Goal: Book appointment/travel/reservation

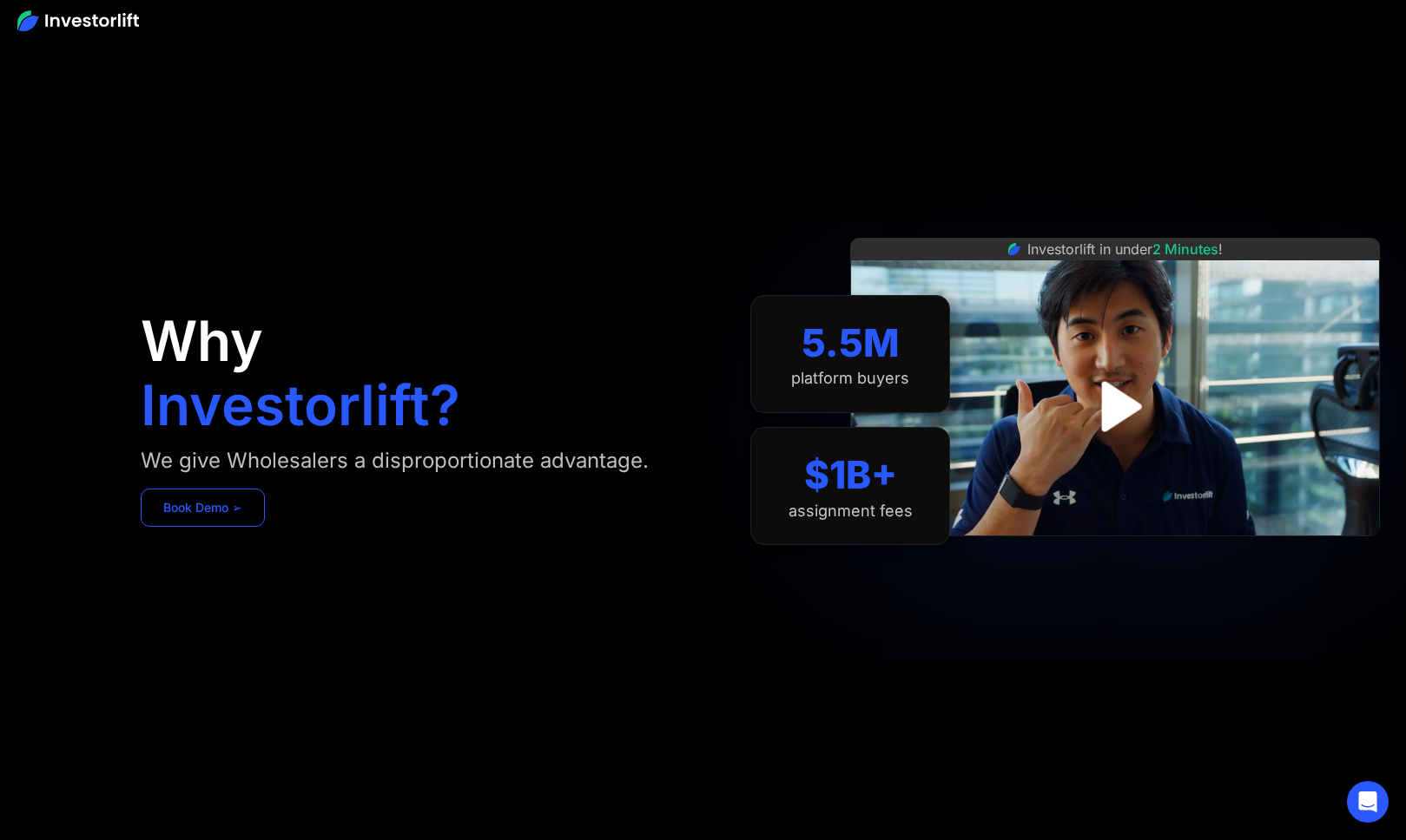
click at [230, 507] on link "Book Demo ➢" at bounding box center [202, 508] width 125 height 38
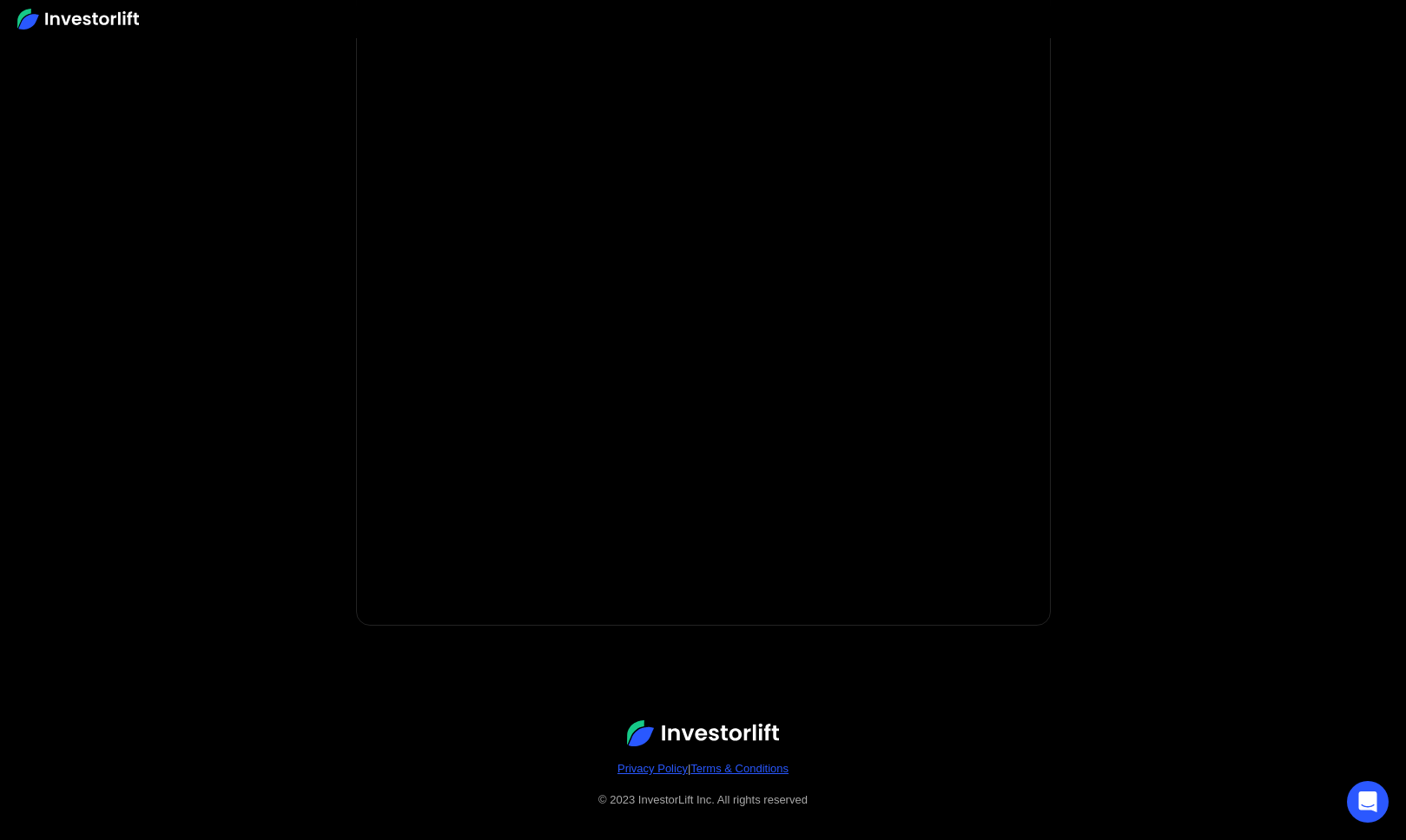
scroll to position [199, 0]
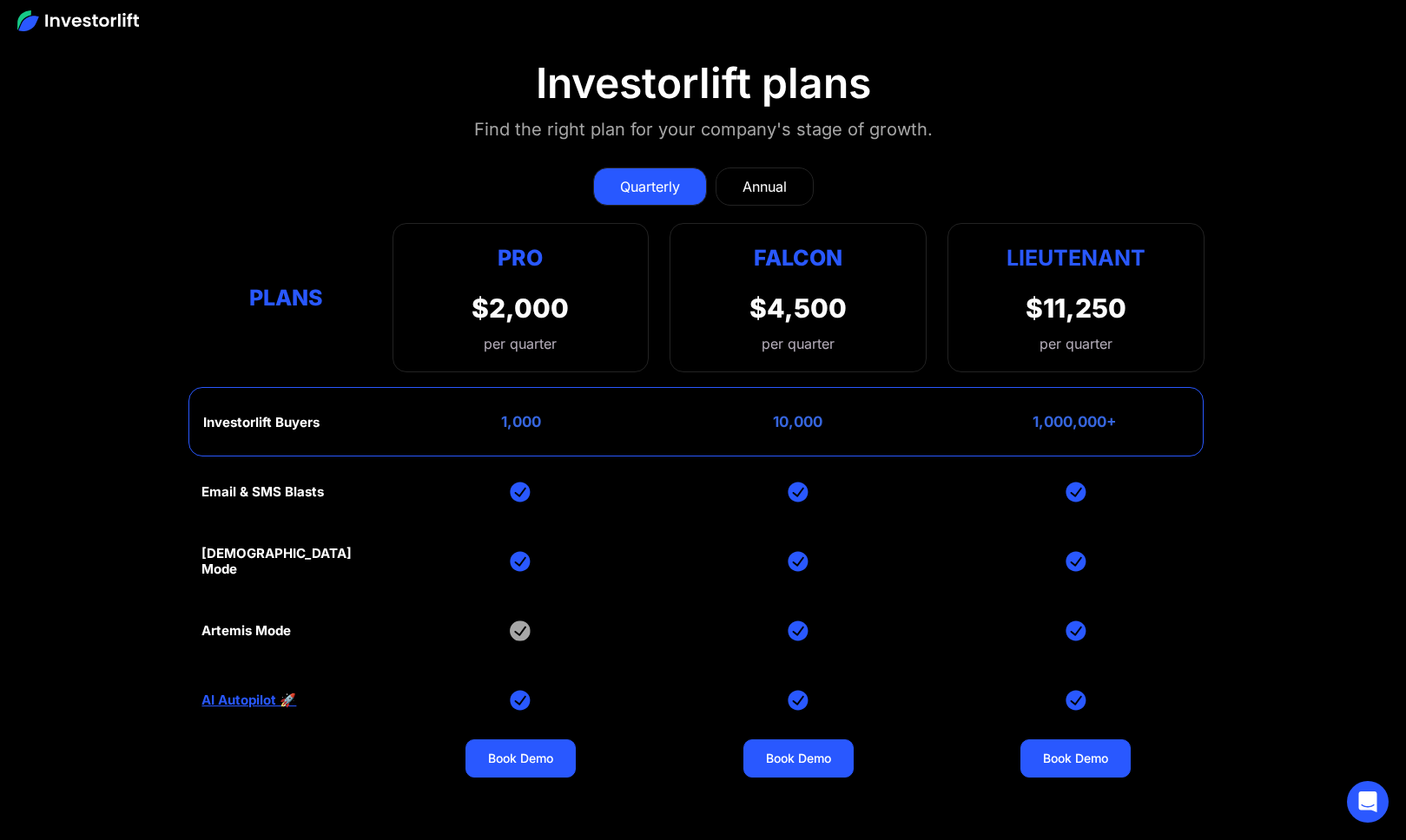
scroll to position [7269, 0]
click at [523, 414] on div "1,000" at bounding box center [521, 422] width 40 height 18
click at [285, 401] on div "Investorlift Buyers 1,000 10,000 1,000,000+" at bounding box center [695, 422] width 1014 height 69
click at [291, 416] on div "Investorlift Buyers" at bounding box center [261, 423] width 116 height 16
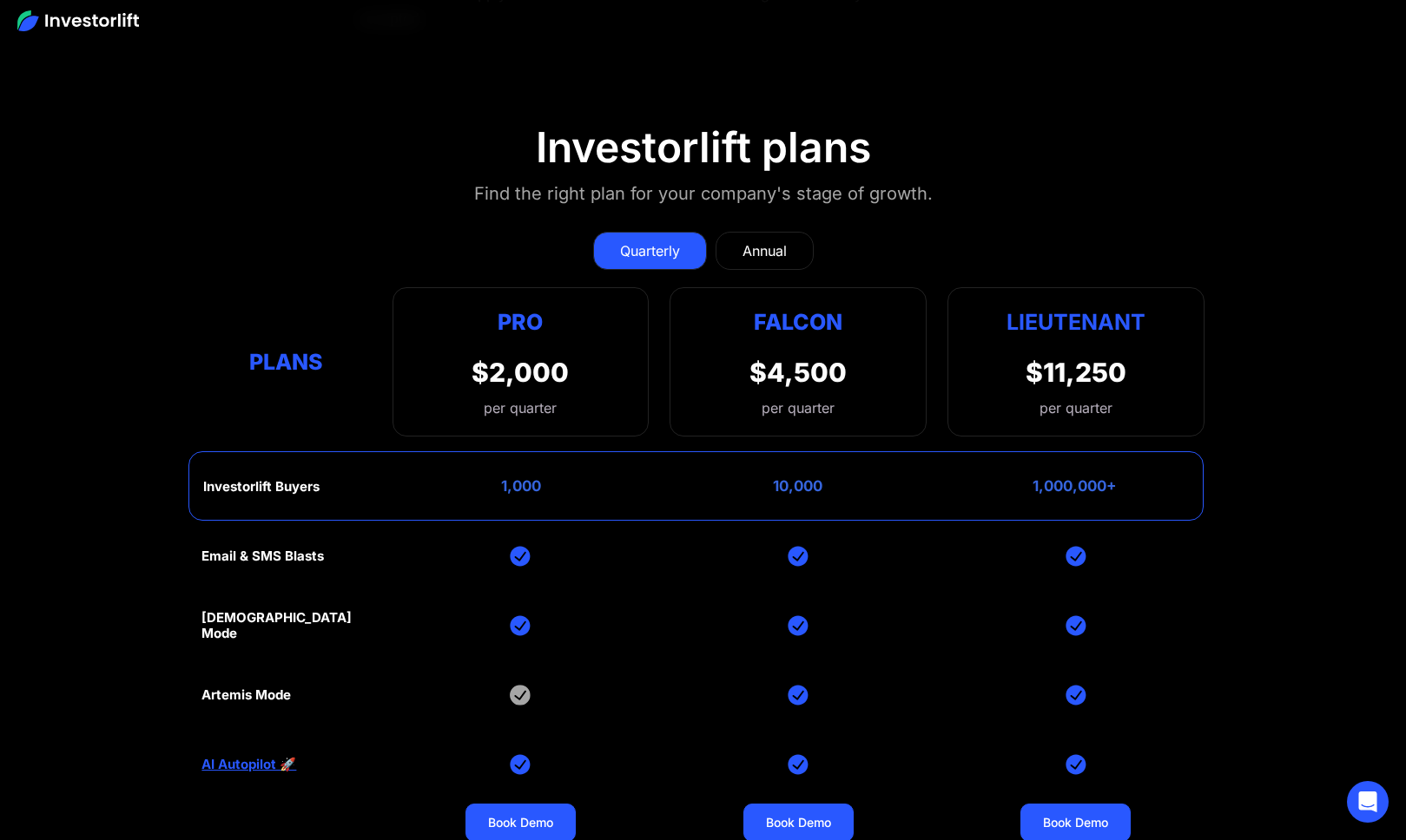
scroll to position [7210, 0]
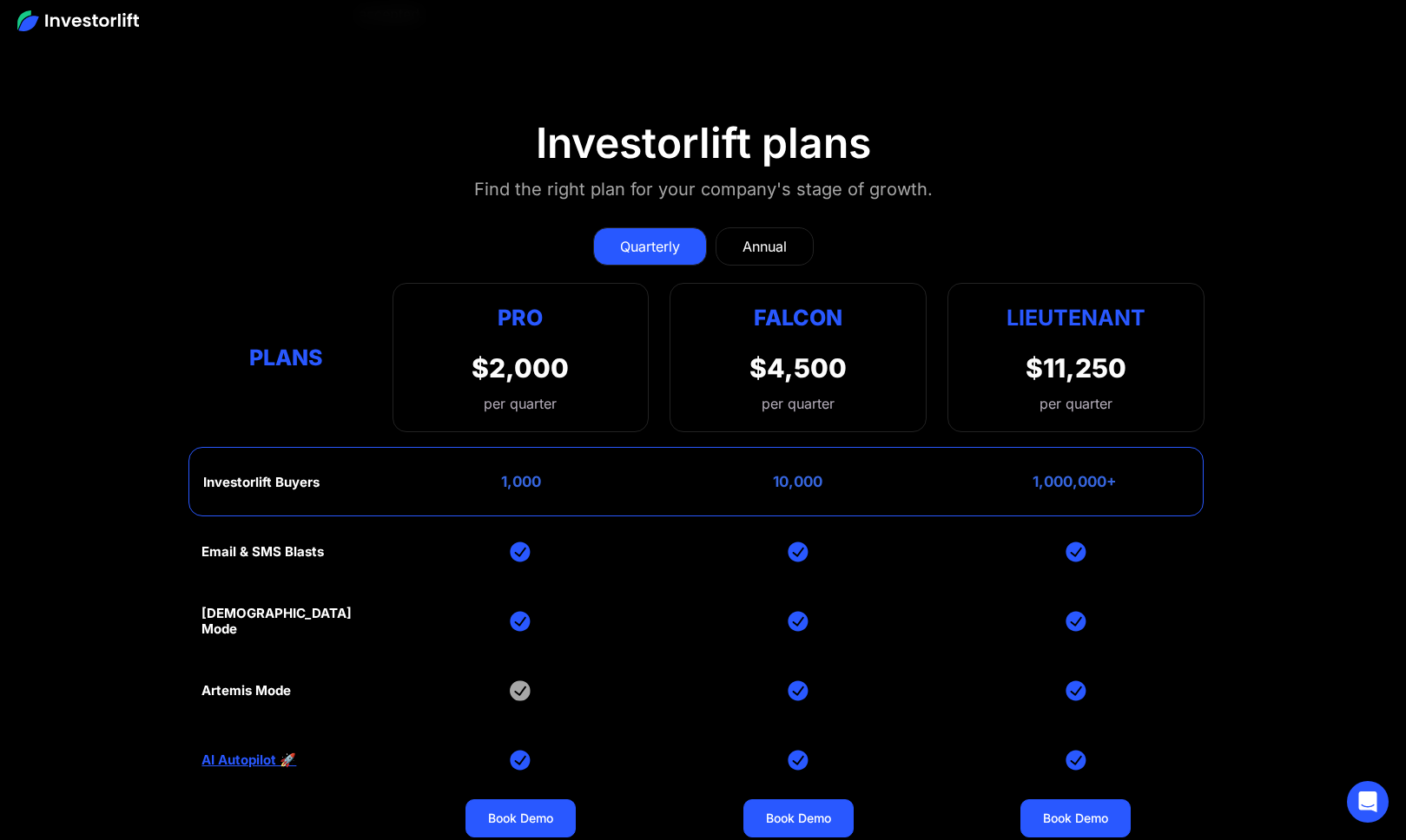
click at [771, 236] on div "Annual" at bounding box center [764, 246] width 44 height 21
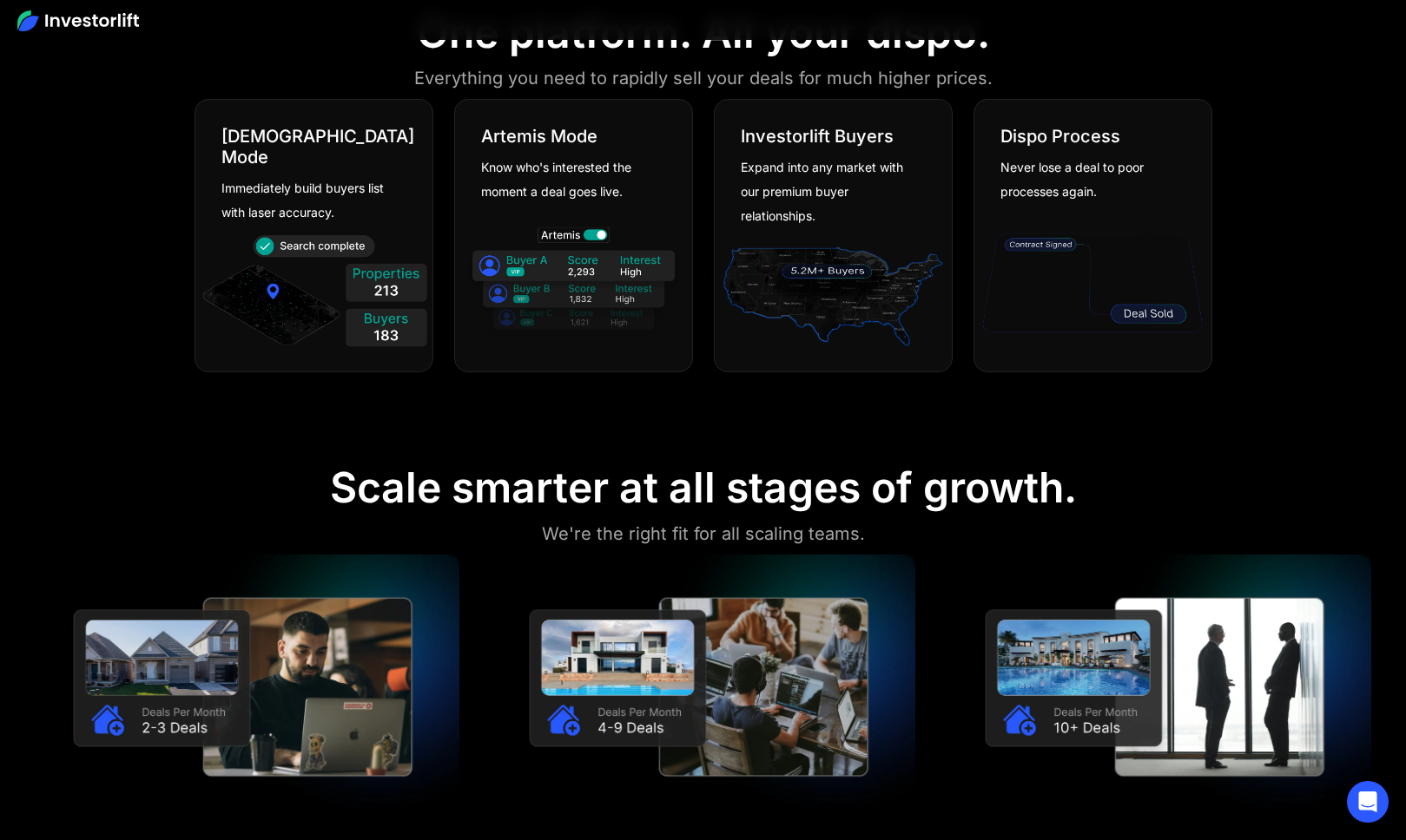
scroll to position [1240, 0]
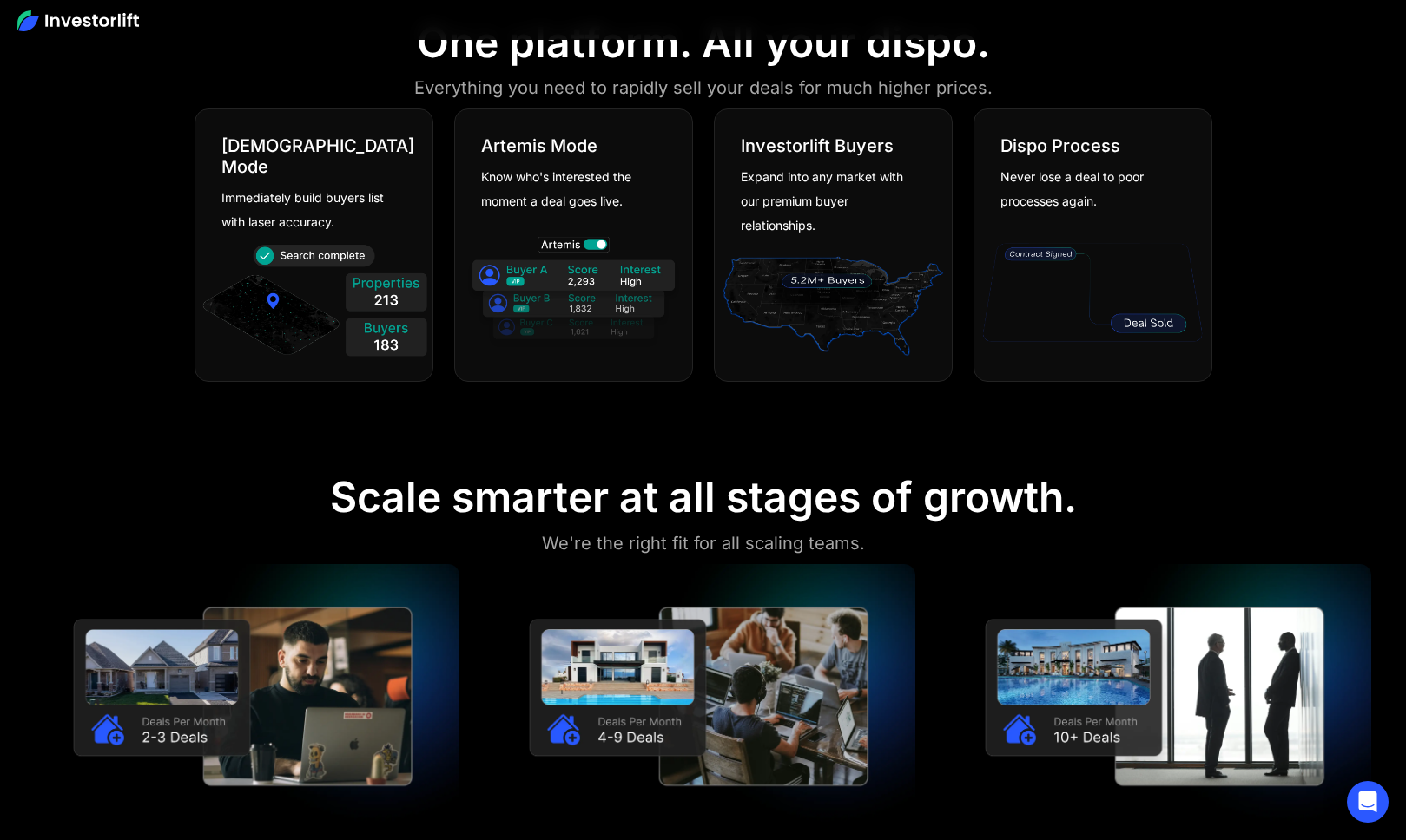
click at [948, 512] on div "Scale smarter at all stages of growth." at bounding box center [703, 497] width 747 height 51
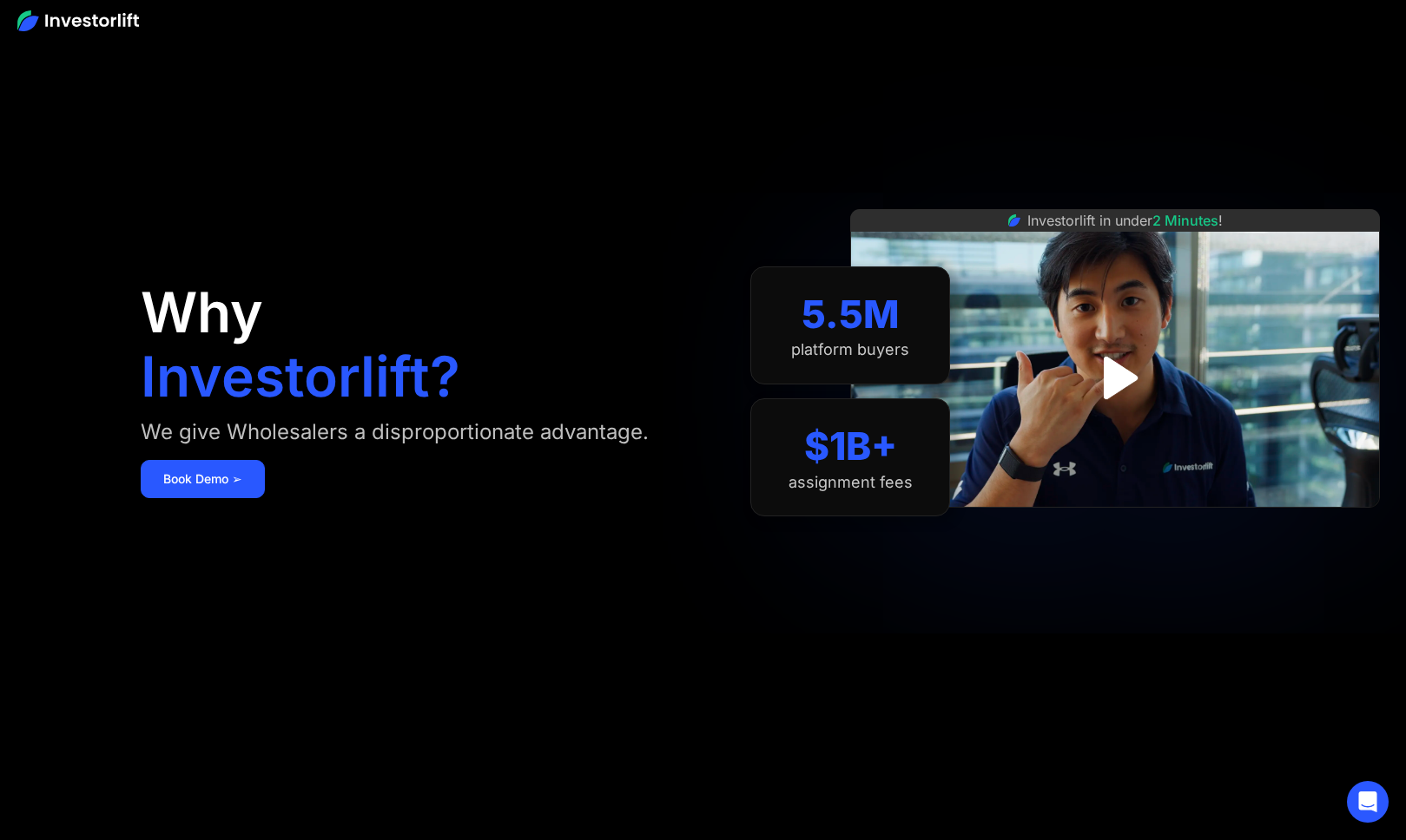
scroll to position [0, 0]
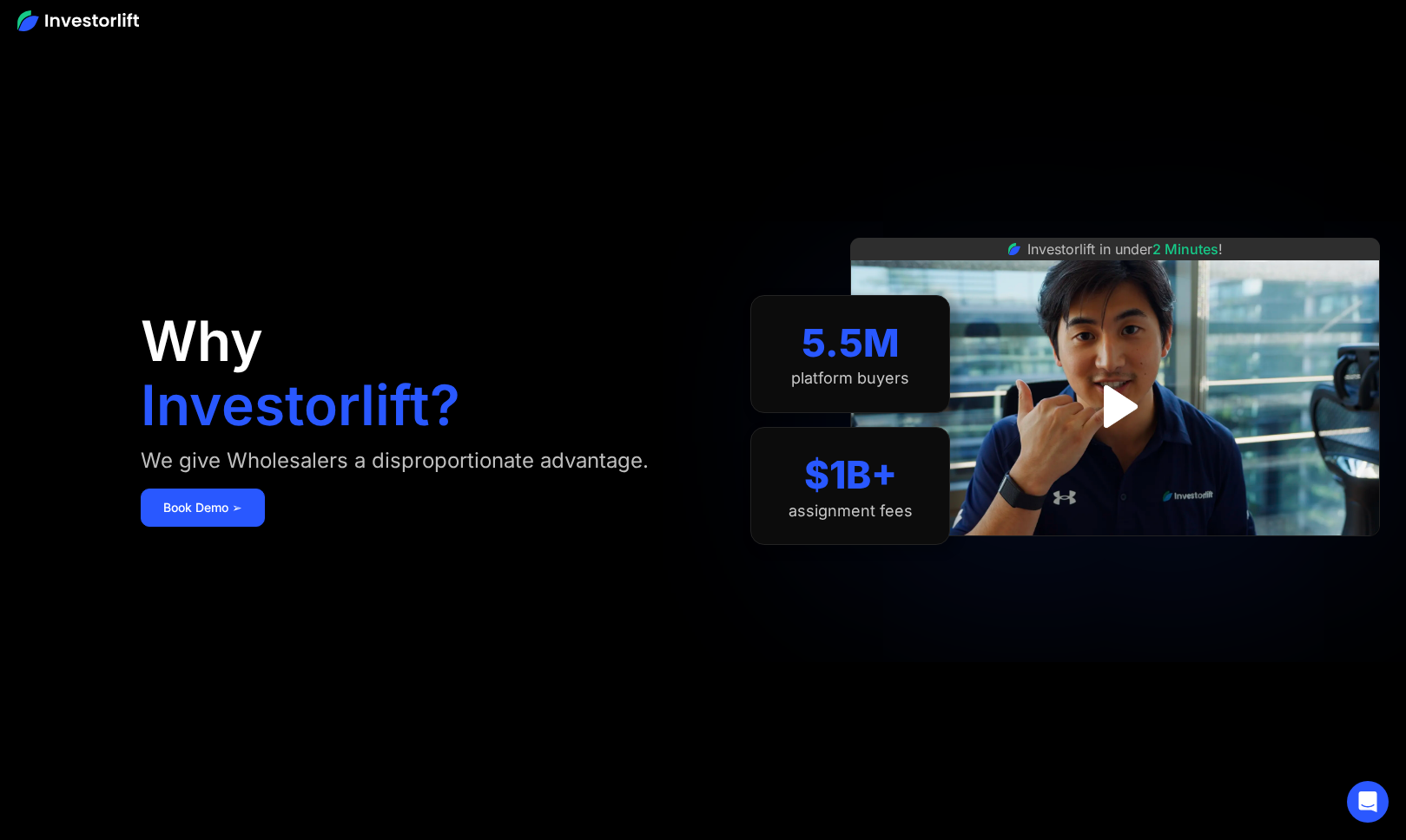
click at [881, 137] on section "5.5M platform buyers $1B+ assignment fees" at bounding box center [850, 420] width 200 height 736
